Goal: Transaction & Acquisition: Purchase product/service

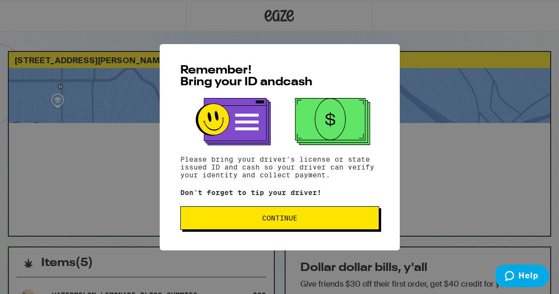
click at [314, 221] on span "Continue" at bounding box center [280, 218] width 182 height 7
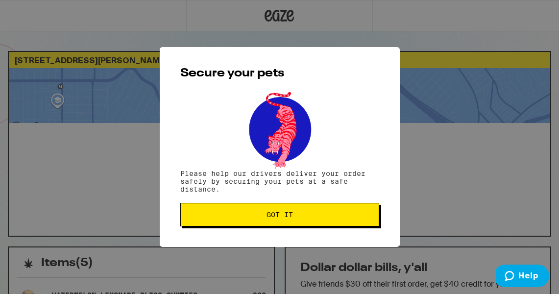
click at [314, 223] on button "Got it" at bounding box center [279, 215] width 199 height 24
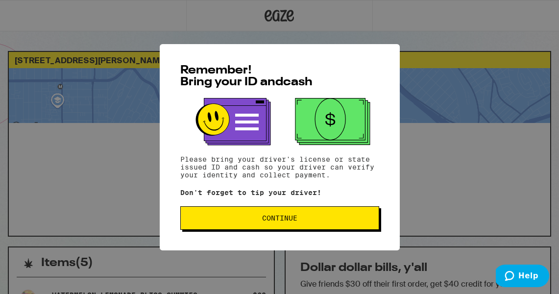
click at [296, 225] on button "Continue" at bounding box center [279, 218] width 199 height 24
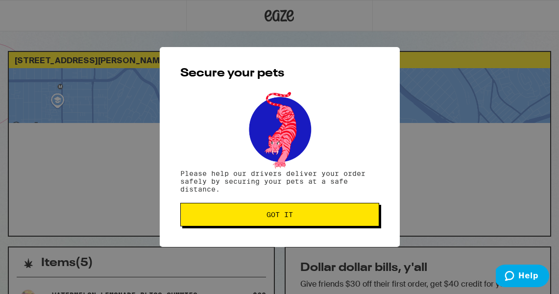
click at [297, 216] on span "Got it" at bounding box center [280, 214] width 182 height 7
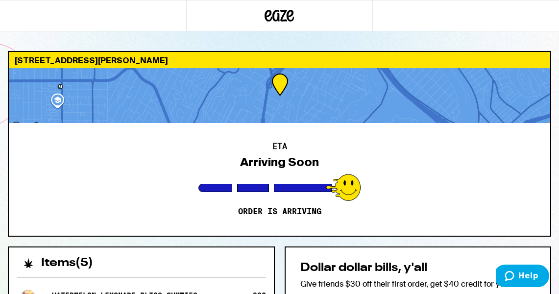
click at [348, 191] on div at bounding box center [343, 187] width 35 height 27
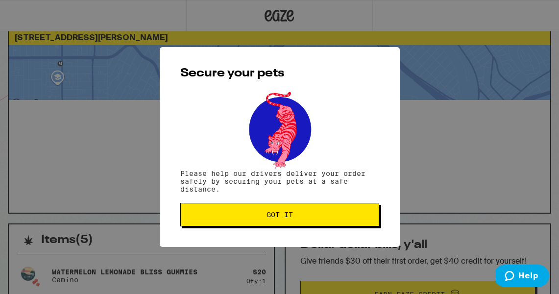
click at [279, 222] on button "Got it" at bounding box center [279, 215] width 199 height 24
